Goal: Check status: Check status

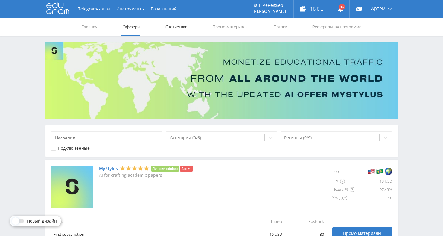
click at [182, 26] on link "Статистика" at bounding box center [176, 27] width 23 height 18
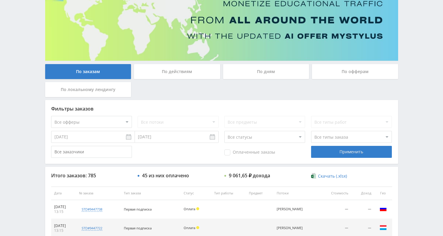
scroll to position [54, 0]
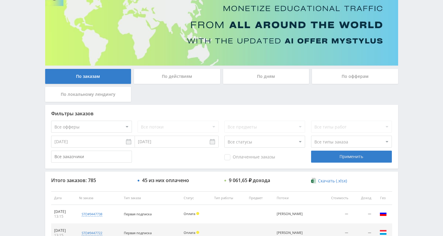
click at [332, 77] on div "По офферам" at bounding box center [355, 76] width 86 height 15
click at [0, 0] on input "По офферам" at bounding box center [0, 0] width 0 height 0
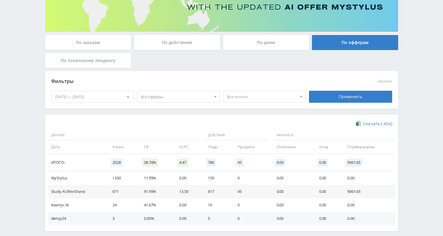
scroll to position [115, 0]
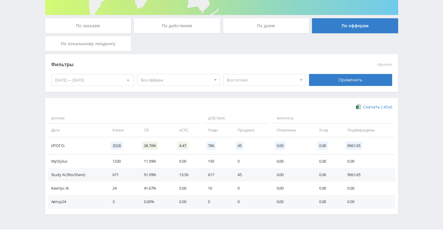
click at [256, 26] on div "По дням" at bounding box center [266, 25] width 86 height 15
click at [0, 0] on input "По дням" at bounding box center [0, 0] width 0 height 0
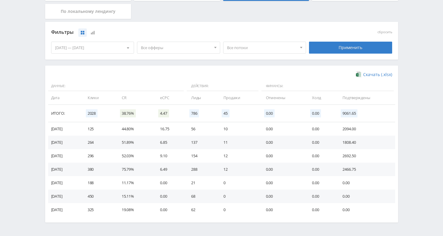
scroll to position [148, 0]
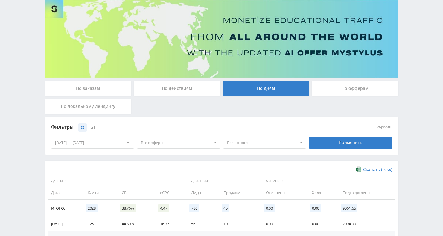
click at [325, 90] on div "По офферам" at bounding box center [355, 88] width 86 height 15
click at [0, 0] on input "По офферам" at bounding box center [0, 0] width 0 height 0
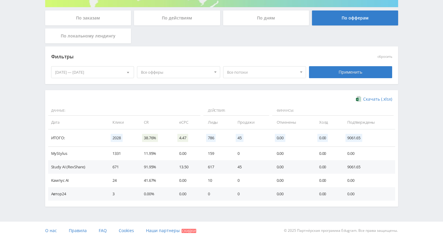
scroll to position [115, 0]
